Goal: Task Accomplishment & Management: Complete application form

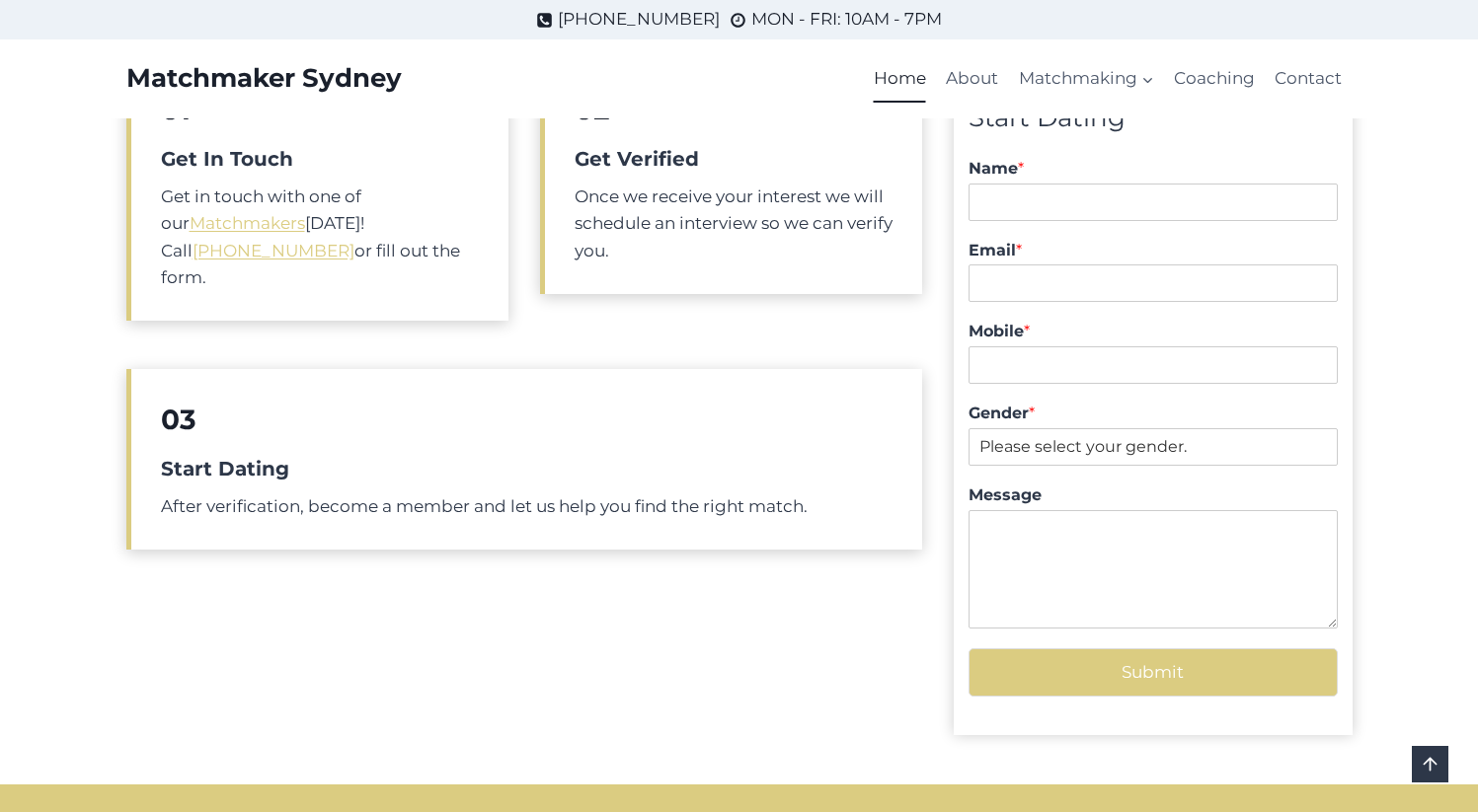
scroll to position [783, 0]
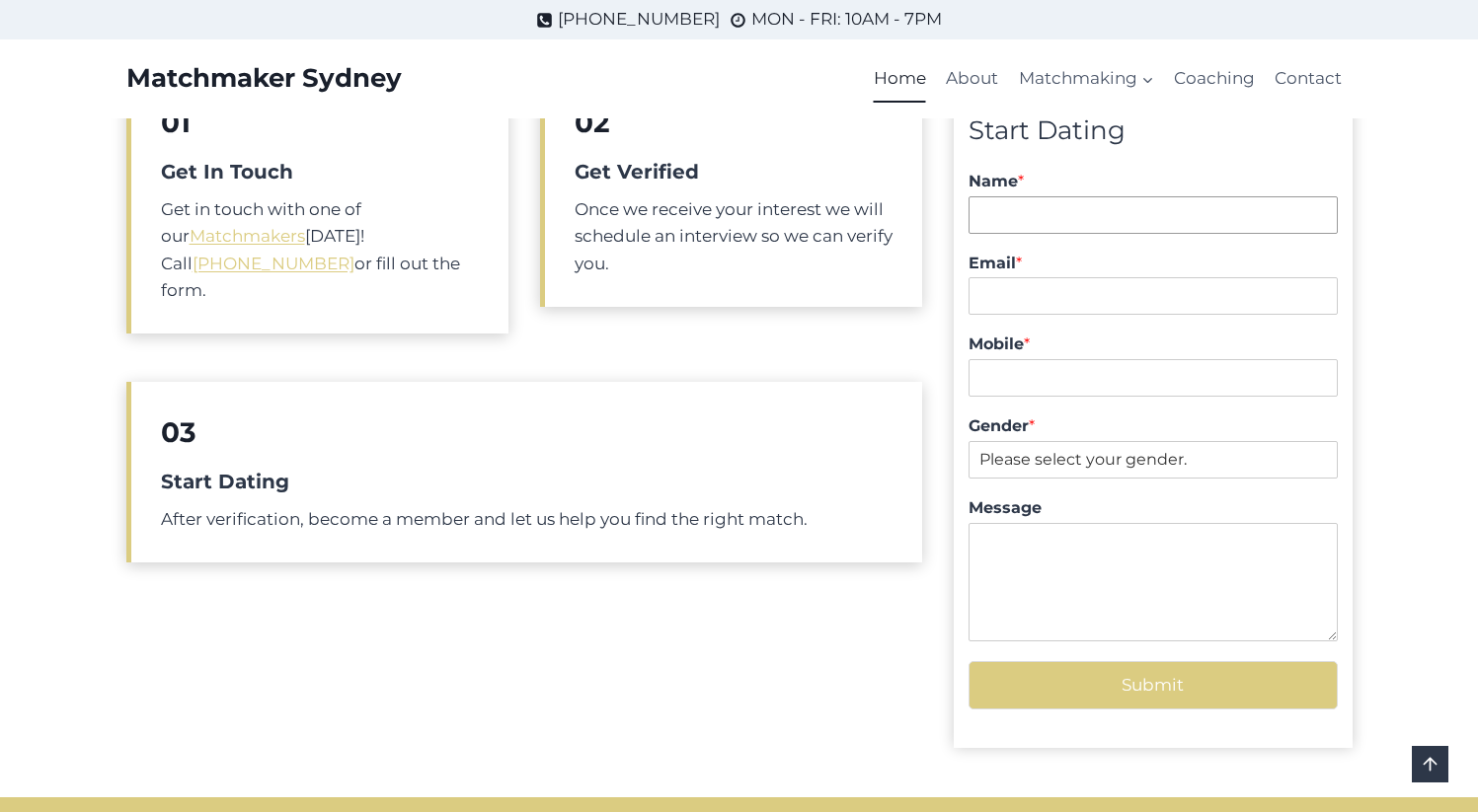
click at [1049, 218] on input "Name *" at bounding box center [1153, 215] width 369 height 38
type input "Zozo Pod"
click at [1032, 304] on input "Email *" at bounding box center [1153, 296] width 369 height 38
type input "zoran.podinic@gmail.com"
click at [1039, 382] on input "Mobile *" at bounding box center [1153, 378] width 369 height 38
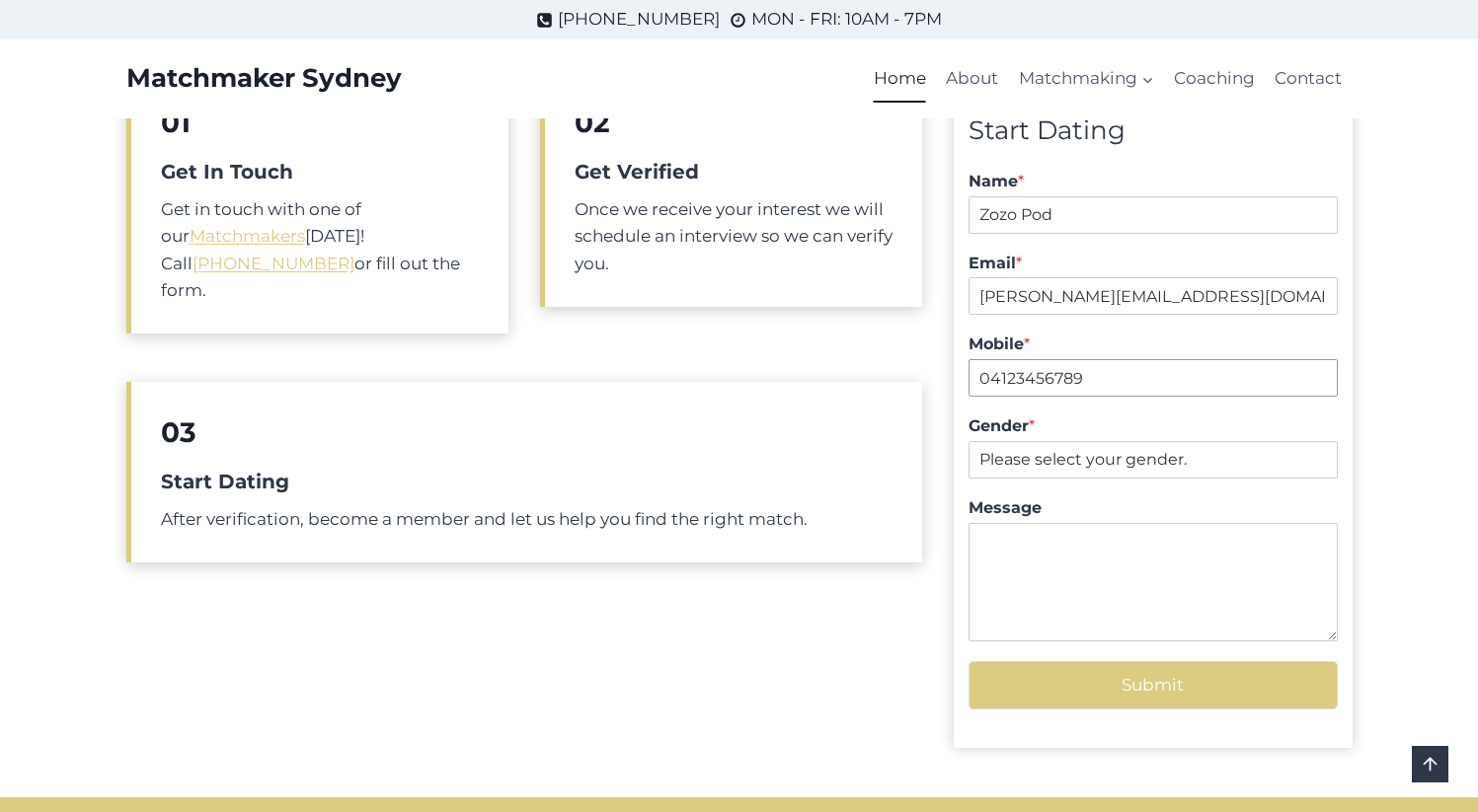
type input "04123456789"
click at [1118, 460] on select "Please select your gender. Male Female" at bounding box center [1153, 460] width 369 height 38
select select "[DEMOGRAPHIC_DATA]"
click at [969, 442] on select "Please select your gender. Male Female" at bounding box center [1153, 460] width 369 height 38
click at [1039, 574] on textarea "Message" at bounding box center [1153, 582] width 369 height 119
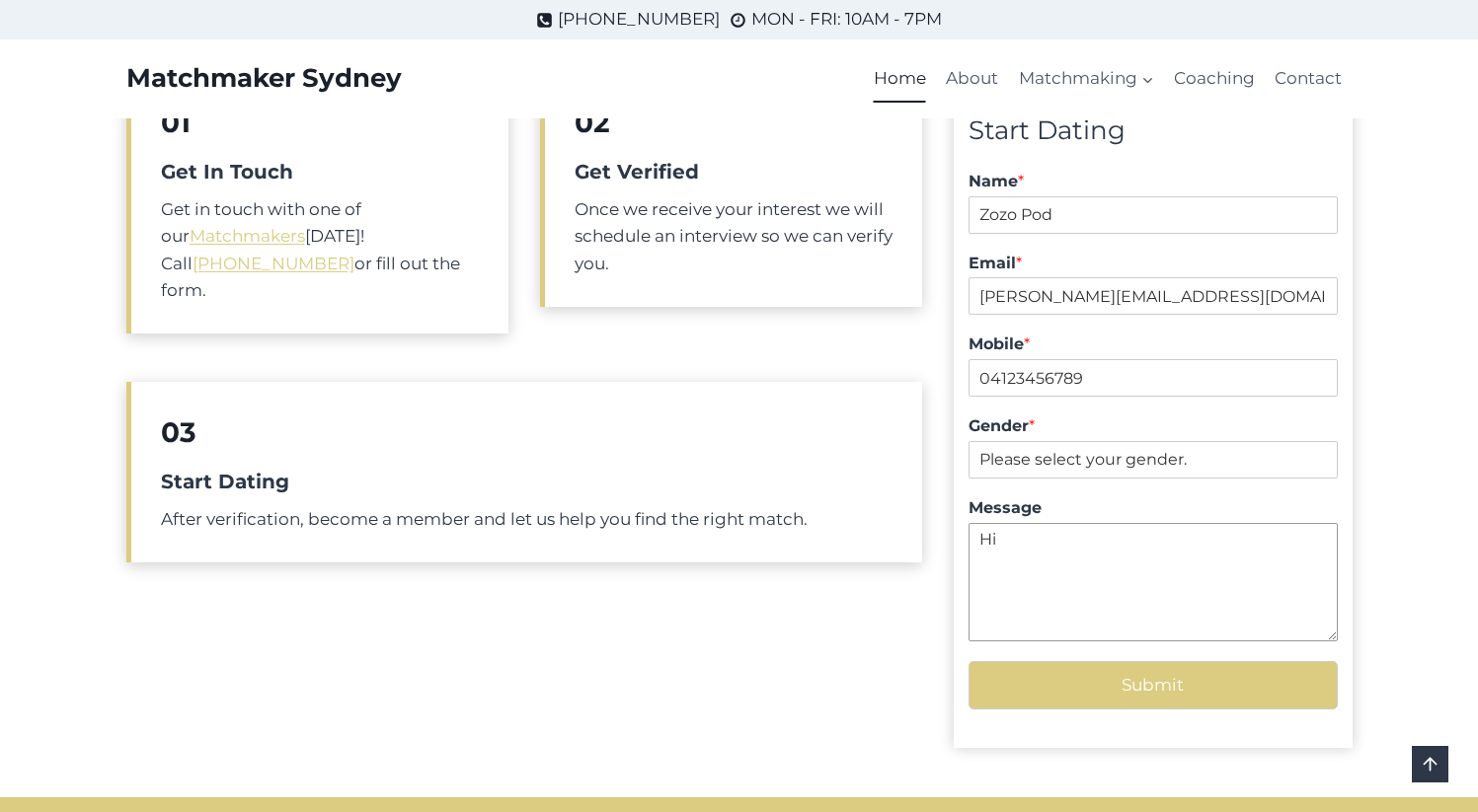
type textarea "Hi"
click at [1141, 686] on button "Submit" at bounding box center [1153, 685] width 369 height 49
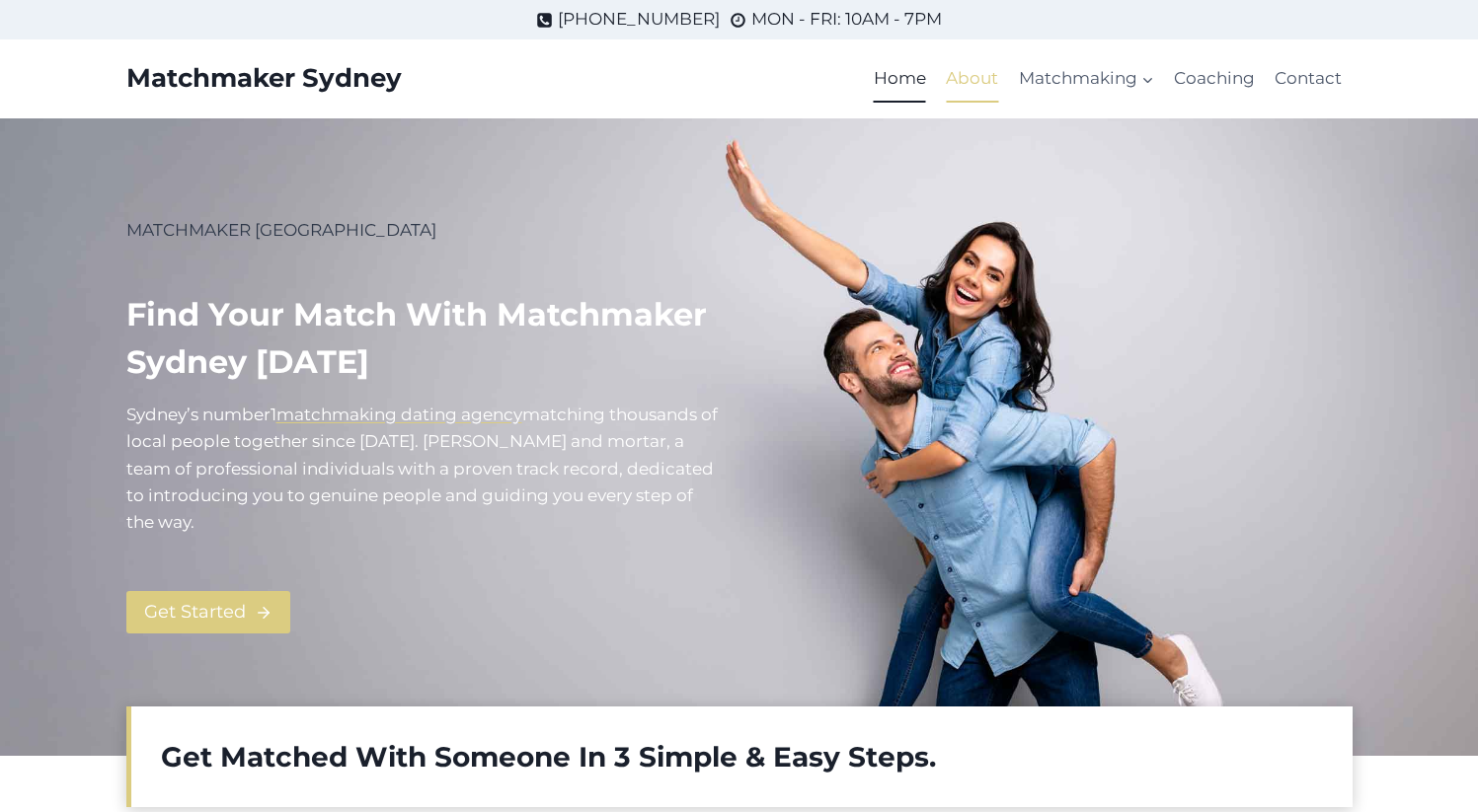
click at [960, 67] on link "About" at bounding box center [972, 79] width 72 height 48
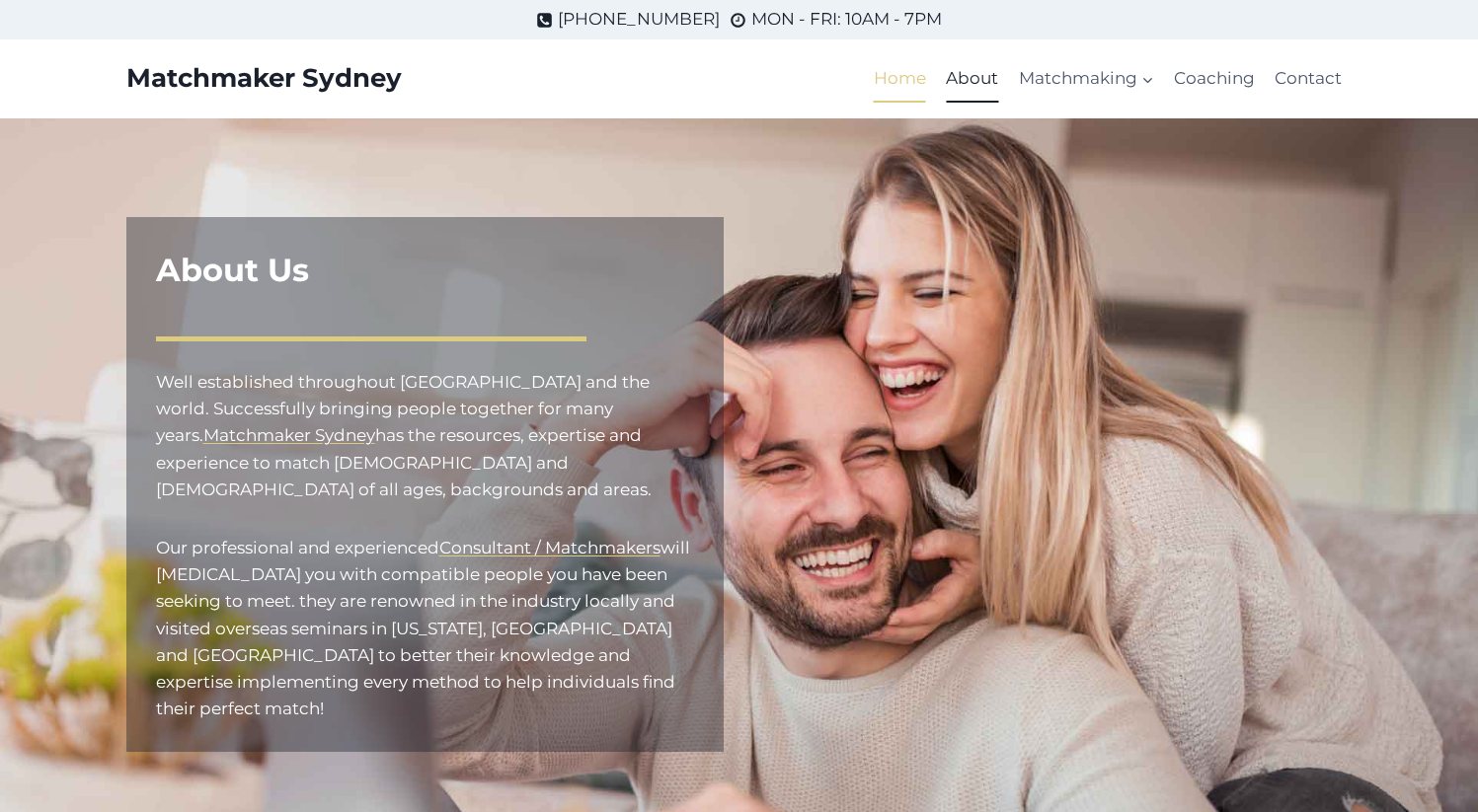
click at [911, 80] on link "Home" at bounding box center [899, 79] width 72 height 48
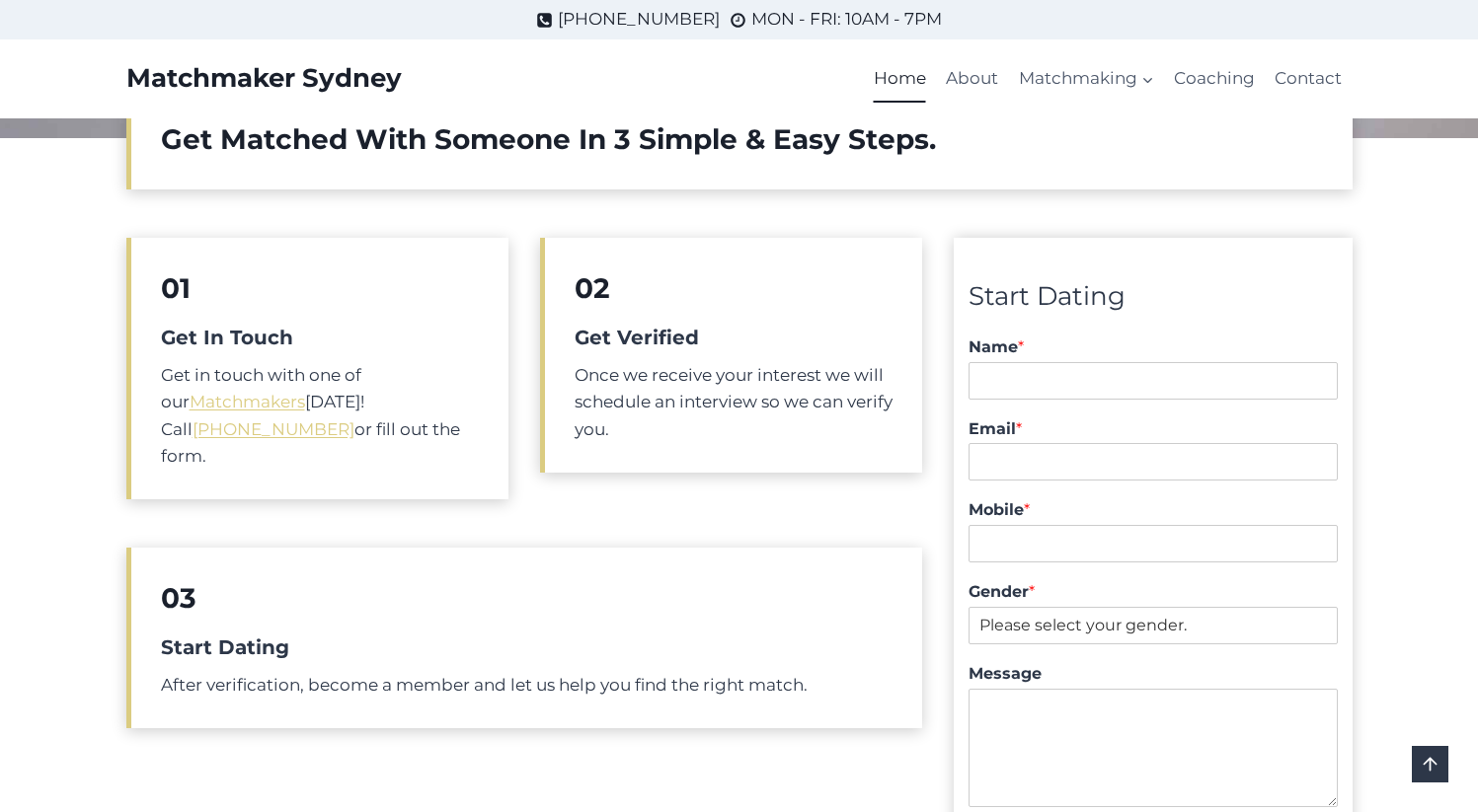
scroll to position [605, 0]
